Goal: Answer question/provide support

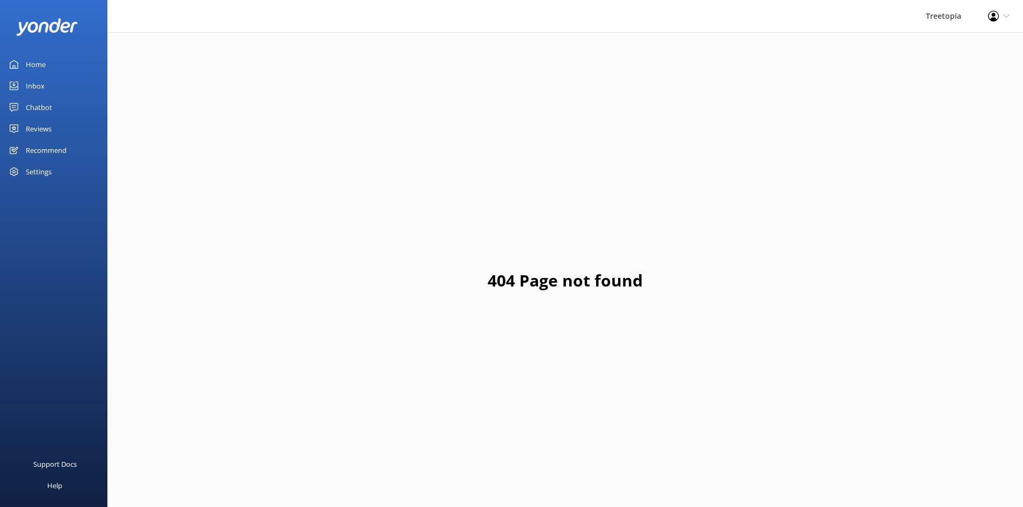
click at [35, 82] on div "Inbox" at bounding box center [35, 85] width 19 height 21
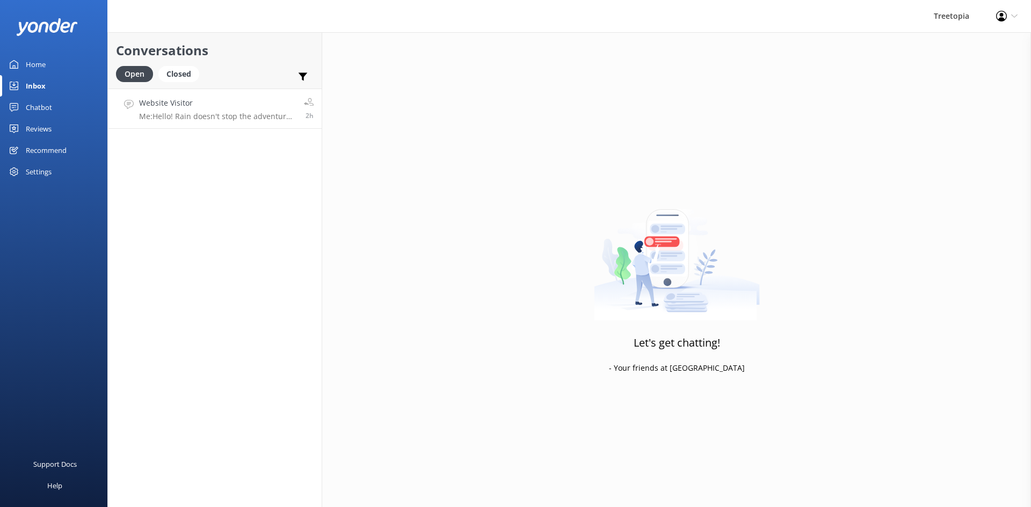
click at [217, 92] on link "Website Visitor Me: Hello! Rain doesn't stop the adventure at [GEOGRAPHIC_DATA]…" at bounding box center [215, 109] width 214 height 40
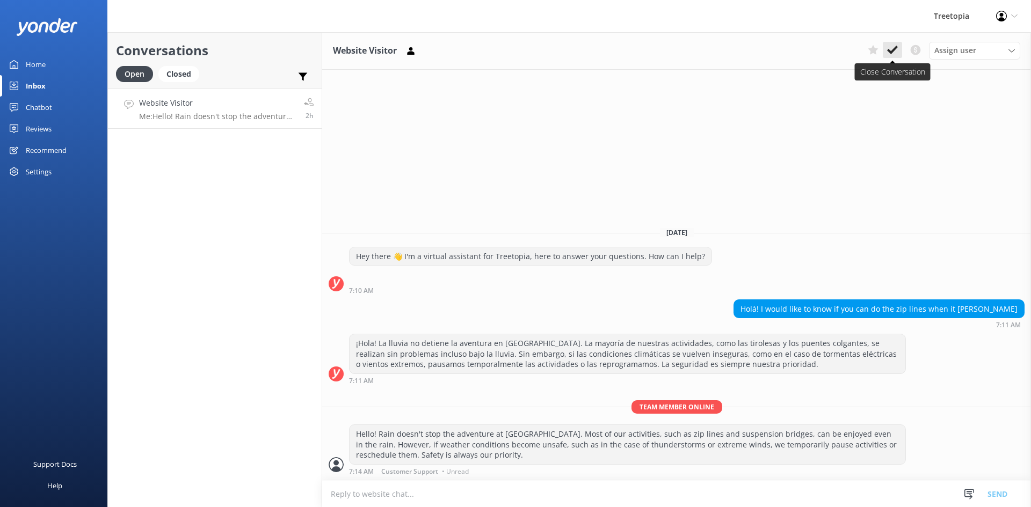
click at [892, 50] on use at bounding box center [892, 50] width 11 height 9
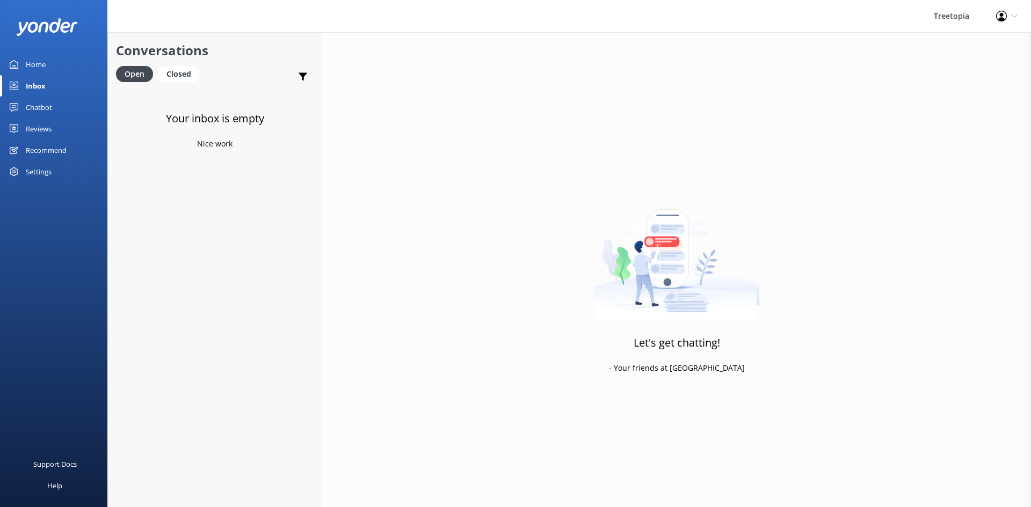
click at [62, 63] on link "Home" at bounding box center [53, 64] width 107 height 21
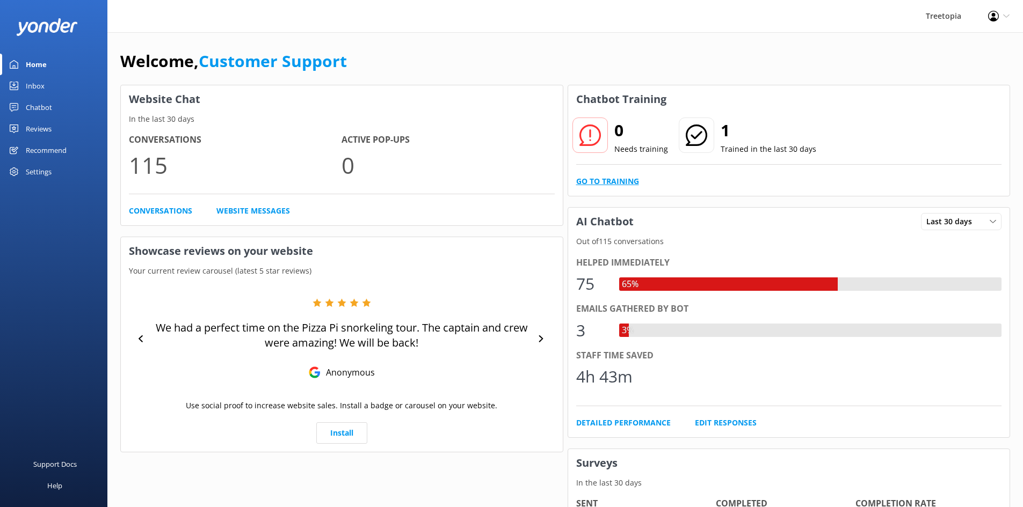
click at [595, 185] on link "Go to Training" at bounding box center [607, 182] width 63 height 12
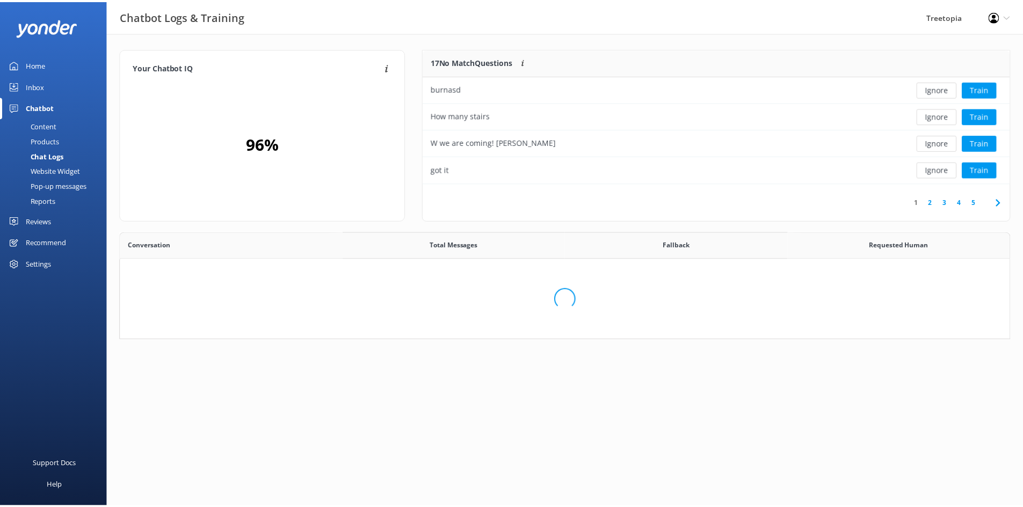
scroll to position [127, 578]
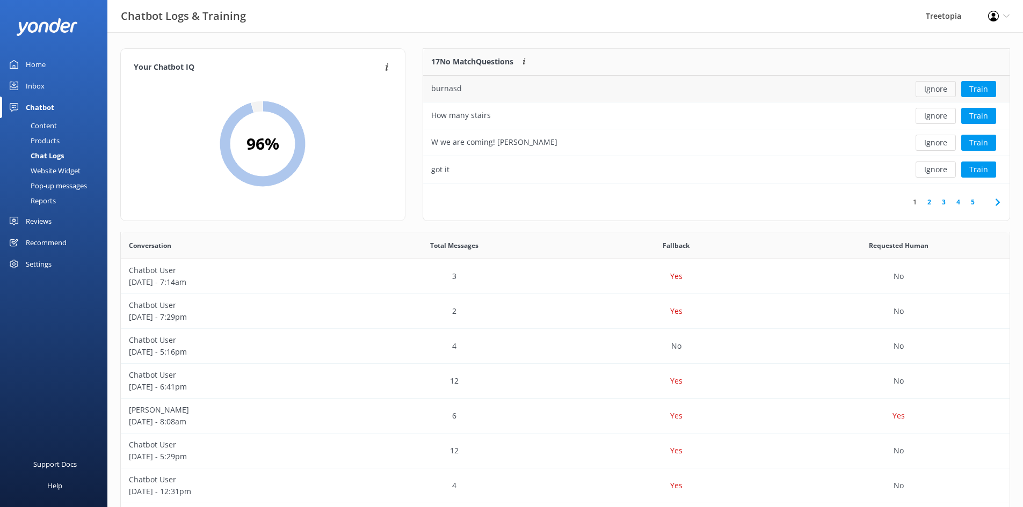
click at [927, 92] on button "Ignore" at bounding box center [935, 89] width 40 height 16
click at [929, 87] on button "Ignore" at bounding box center [935, 89] width 40 height 16
click at [943, 117] on button "Ignore" at bounding box center [935, 116] width 40 height 16
click at [941, 116] on button "Ignore" at bounding box center [935, 116] width 40 height 16
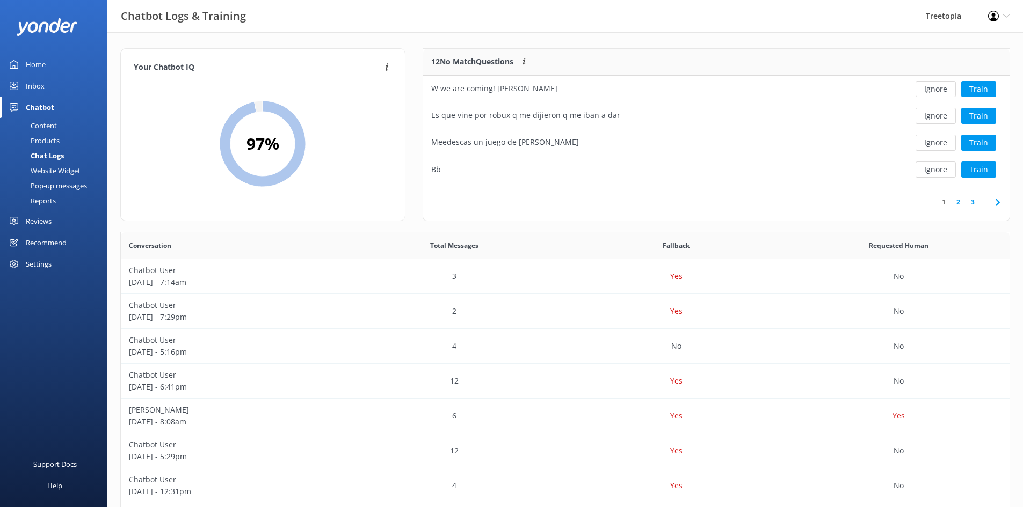
click at [941, 116] on button "Ignore" at bounding box center [935, 116] width 40 height 16
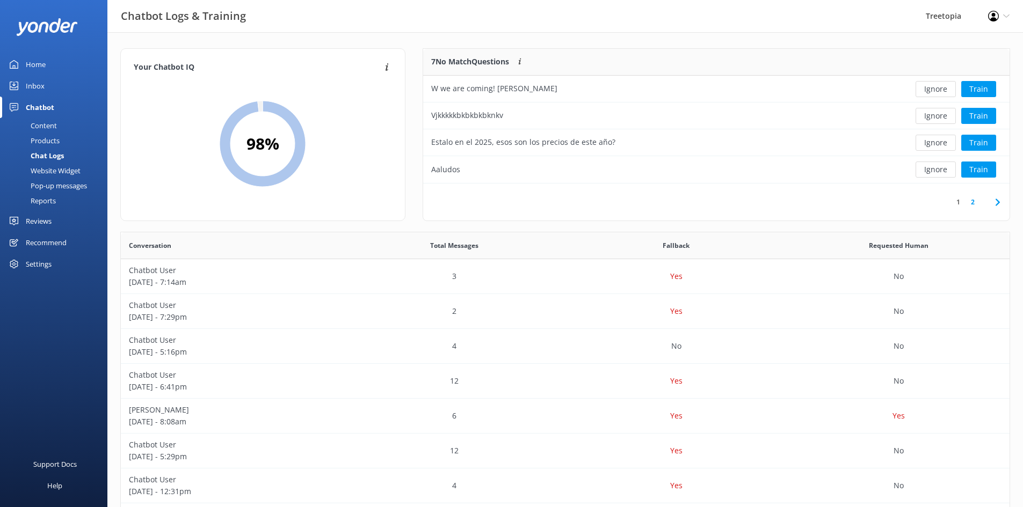
click at [941, 116] on button "Ignore" at bounding box center [935, 116] width 40 height 16
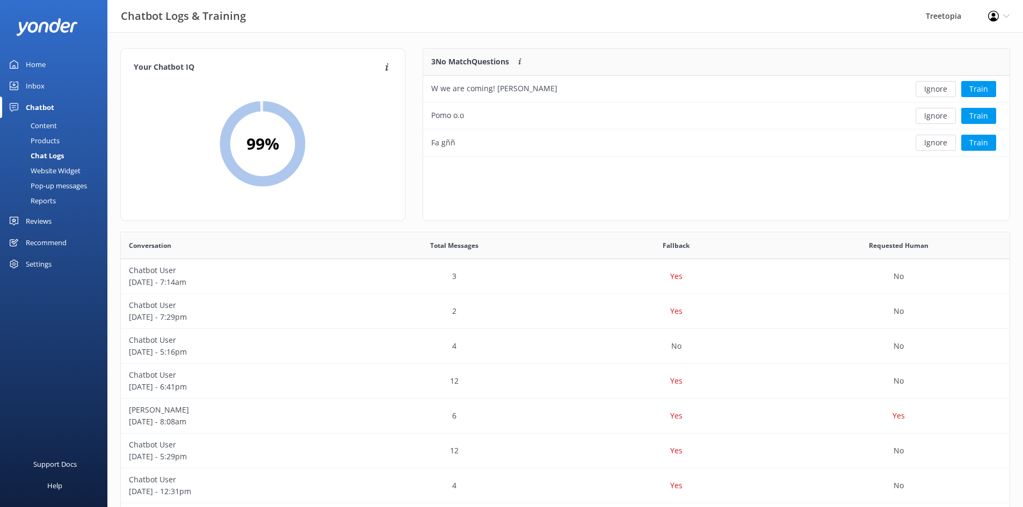
click at [941, 116] on button "Ignore" at bounding box center [935, 116] width 40 height 16
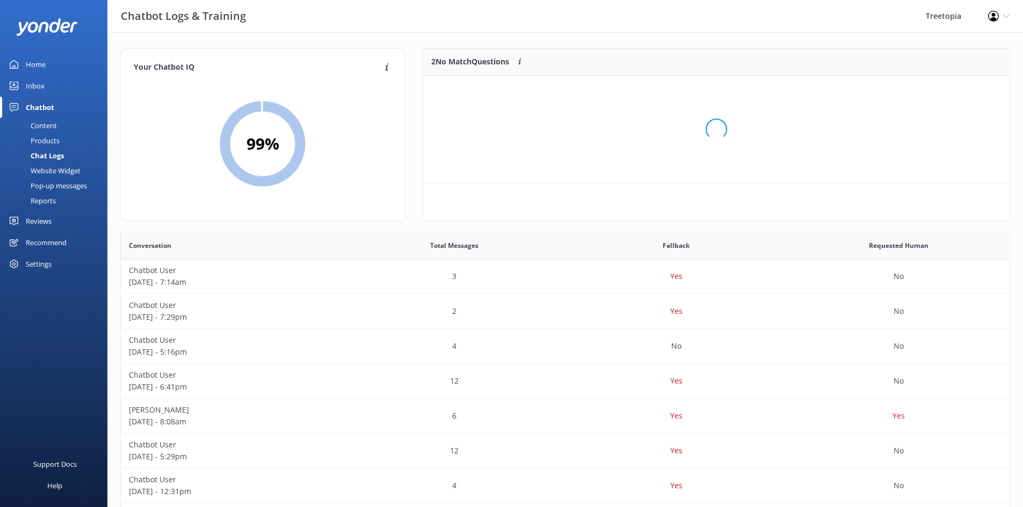
scroll to position [73, 578]
click at [943, 90] on button "Ignore" at bounding box center [935, 89] width 40 height 16
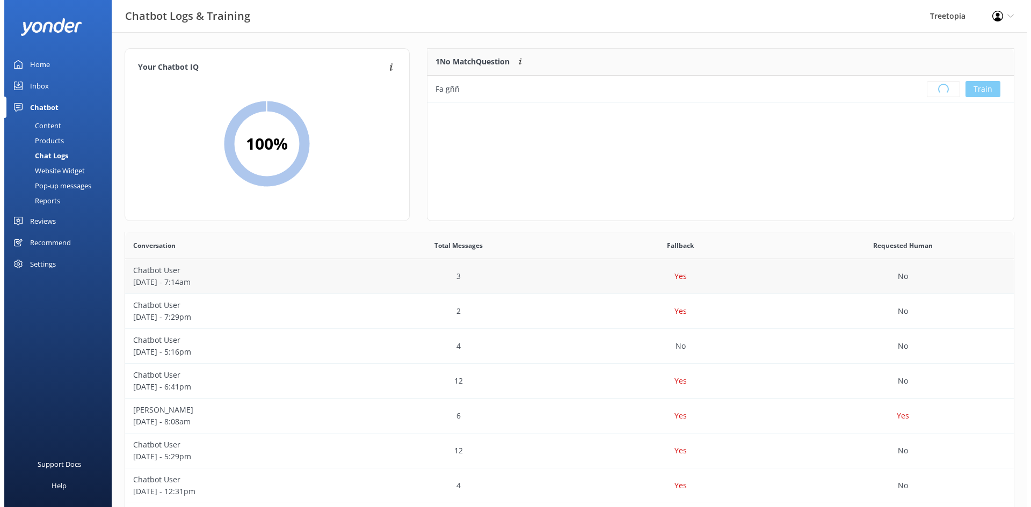
scroll to position [126, 578]
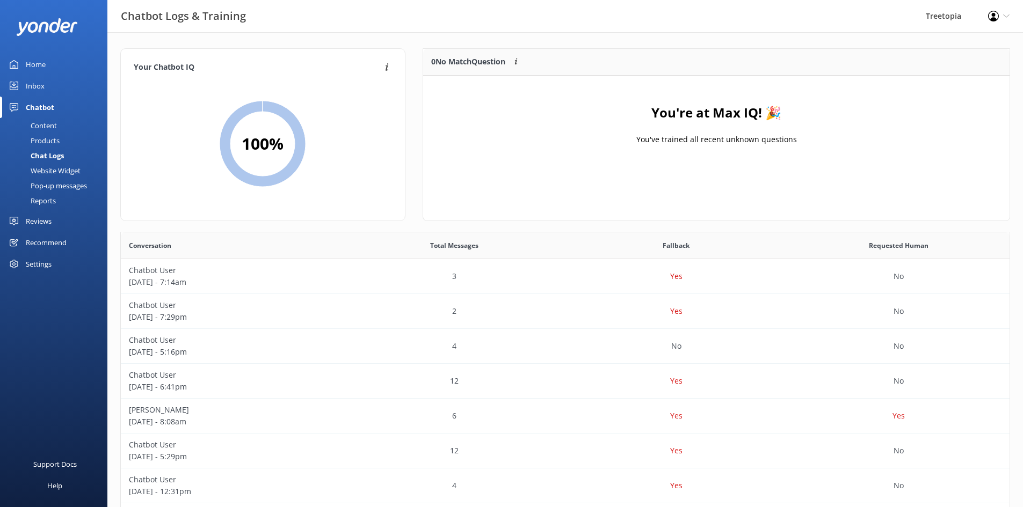
click at [50, 112] on div "Chatbot" at bounding box center [40, 107] width 28 height 21
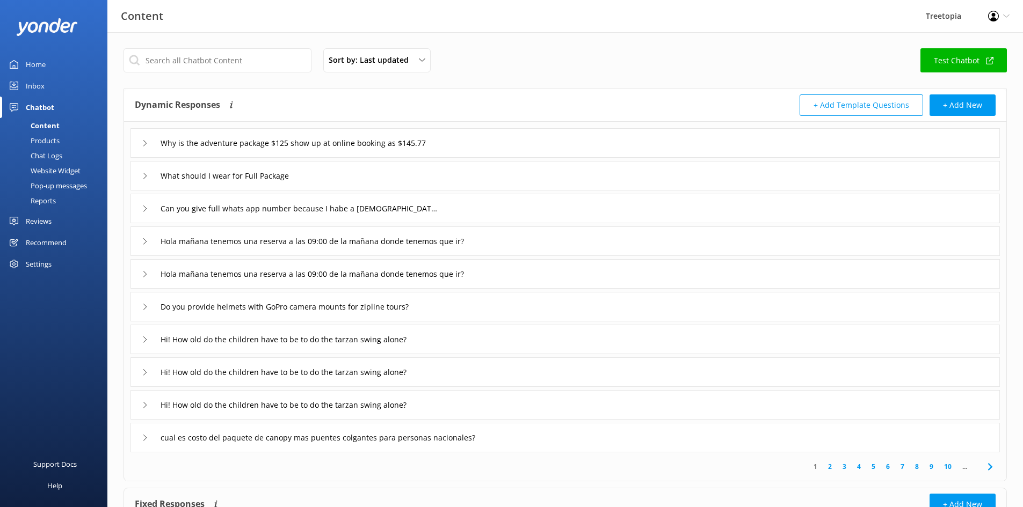
click at [49, 83] on link "Inbox" at bounding box center [53, 85] width 107 height 21
